Goal: Task Accomplishment & Management: Manage account settings

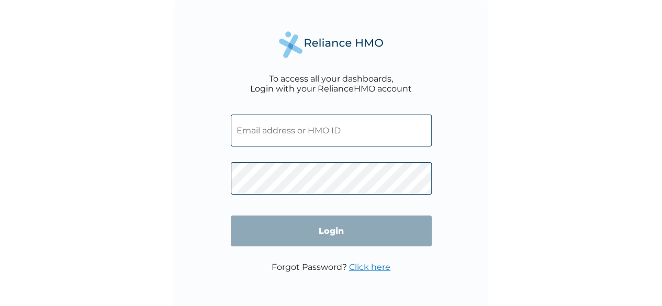
click at [251, 122] on input "text" at bounding box center [331, 131] width 201 height 32
type input "OHT/11786/A"
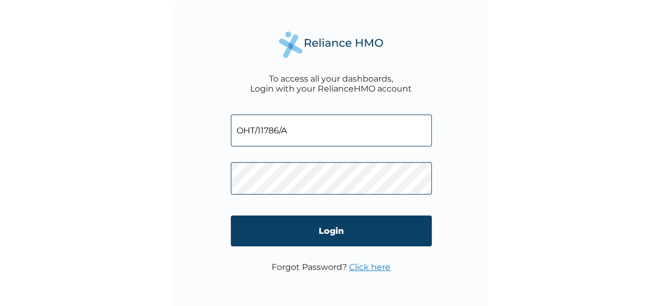
click at [17, 93] on div "To access all your dashboards, Login with your RelianceHMO account OHT/11786/A …" at bounding box center [331, 153] width 662 height 306
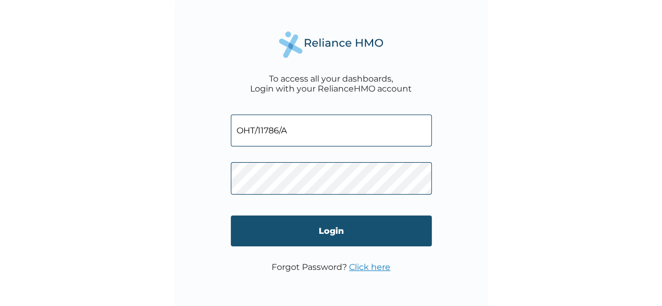
click at [266, 232] on input "Login" at bounding box center [331, 231] width 201 height 31
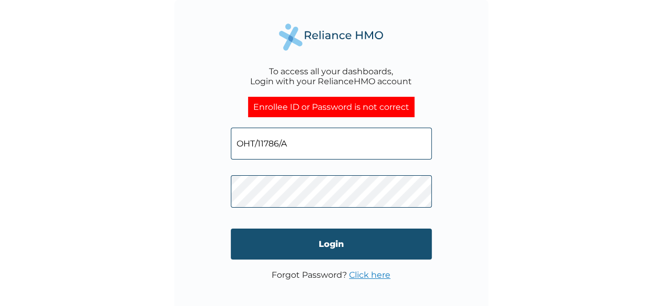
click at [307, 248] on input "Login" at bounding box center [331, 244] width 201 height 31
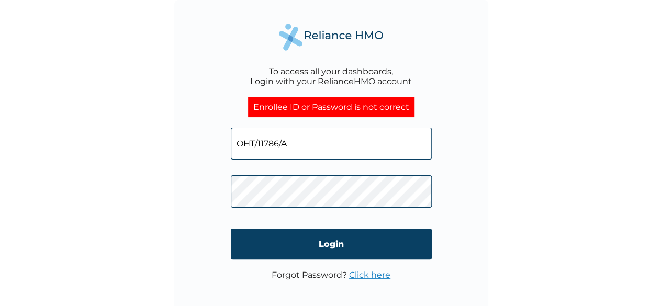
click at [363, 278] on link "Click here" at bounding box center [369, 275] width 41 height 10
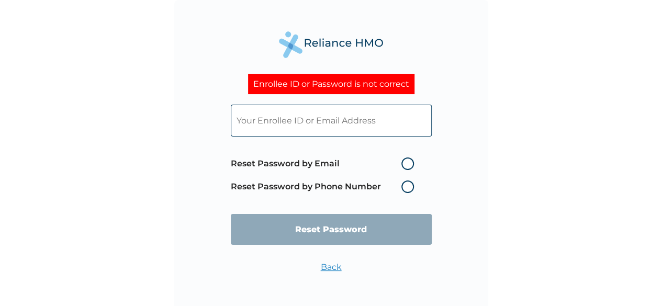
click at [346, 162] on label "Reset Password by Email" at bounding box center [325, 164] width 188 height 13
click at [383, 162] on input "Reset Password by Email" at bounding box center [395, 163] width 17 height 17
radio input "true"
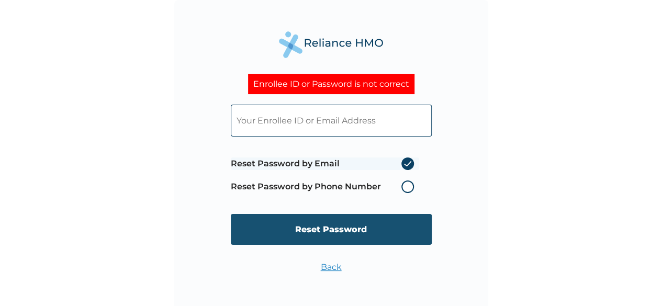
click at [362, 228] on input "Reset Password" at bounding box center [331, 229] width 201 height 31
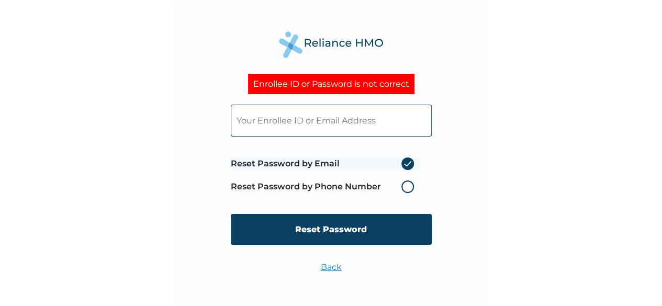
click at [306, 121] on input "text" at bounding box center [331, 121] width 201 height 32
type input "OHT/11786/A"
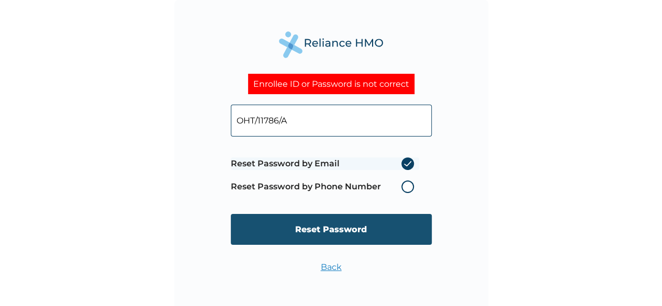
click at [312, 233] on input "Reset Password" at bounding box center [331, 229] width 201 height 31
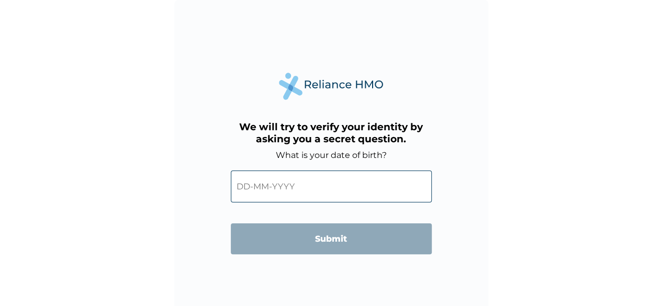
click at [276, 184] on input "text" at bounding box center [331, 187] width 201 height 32
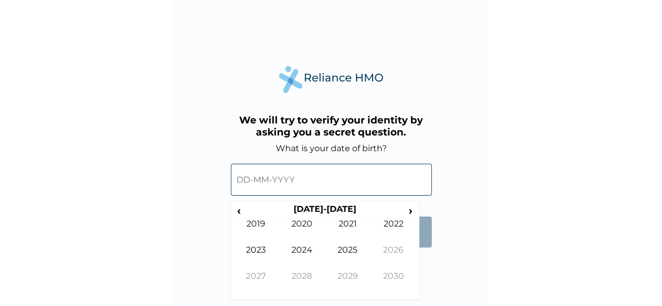
scroll to position [7, 0]
click at [241, 209] on span "‹" at bounding box center [238, 210] width 11 height 13
click at [240, 214] on span "‹" at bounding box center [238, 210] width 11 height 13
click at [268, 226] on td "1999" at bounding box center [256, 231] width 46 height 26
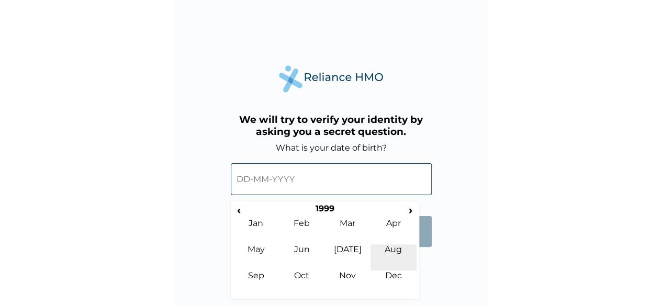
click at [395, 264] on td "Aug" at bounding box center [393, 257] width 46 height 26
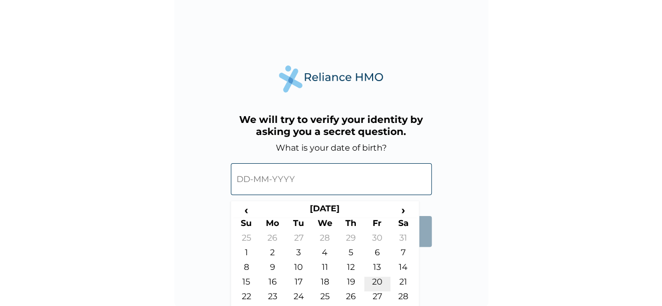
click at [379, 280] on td "20" at bounding box center [377, 284] width 26 height 15
type input "20-08-1999"
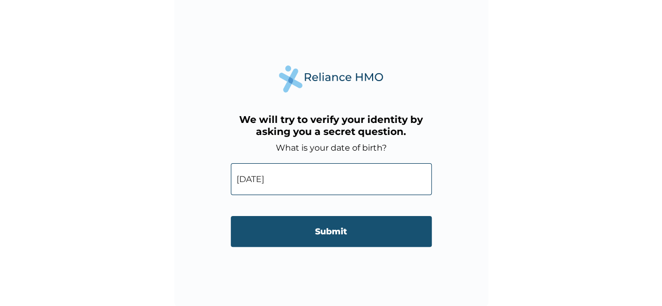
click at [393, 235] on input "Submit" at bounding box center [331, 231] width 201 height 31
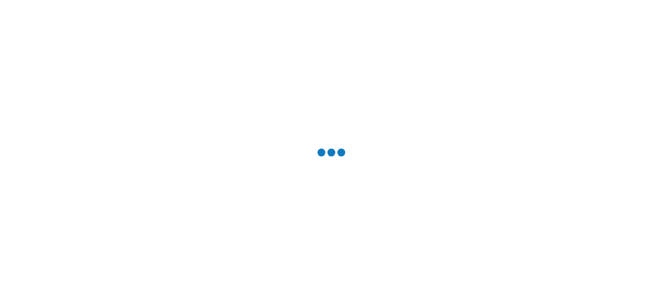
scroll to position [0, 0]
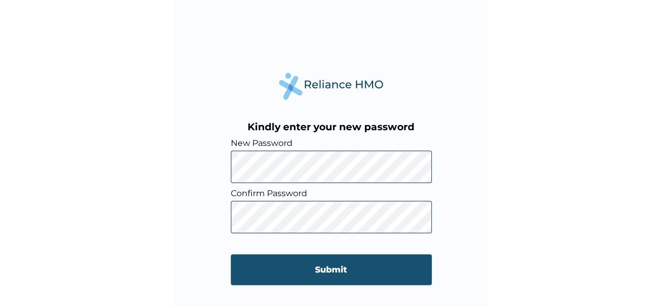
click at [244, 284] on input "Submit" at bounding box center [331, 269] width 201 height 31
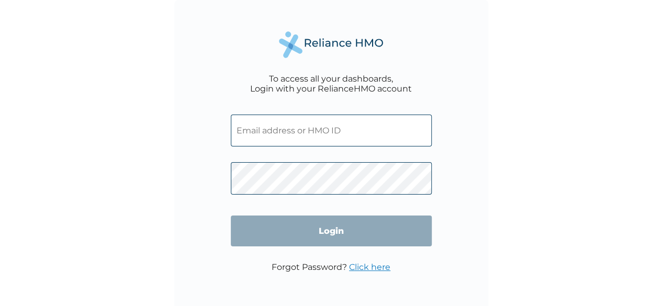
click at [269, 125] on input "text" at bounding box center [331, 131] width 201 height 32
click at [327, 139] on input "text" at bounding box center [331, 131] width 201 height 32
type input "OHT/11786/A"
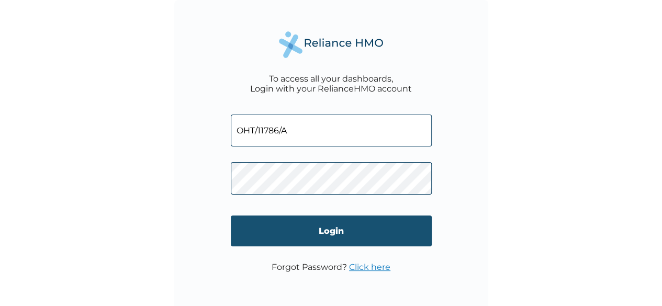
click at [233, 236] on input "Login" at bounding box center [331, 231] width 201 height 31
